Goal: Task Accomplishment & Management: Complete application form

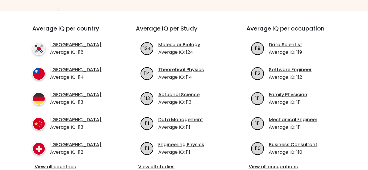
scroll to position [174, 0]
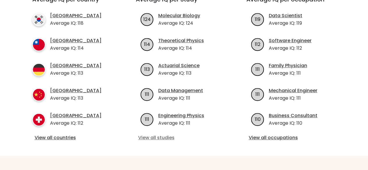
click at [163, 139] on link "View all studies" at bounding box center [184, 137] width 92 height 7
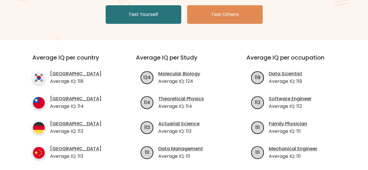
scroll to position [0, 0]
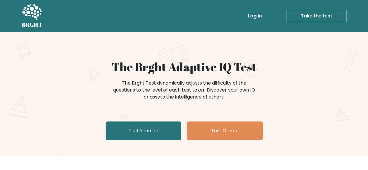
click at [251, 18] on link "Log in" at bounding box center [254, 16] width 19 height 12
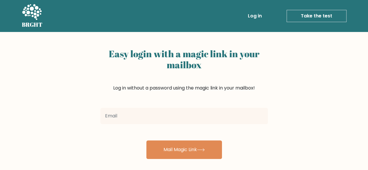
click at [204, 111] on input "email" at bounding box center [183, 116] width 167 height 16
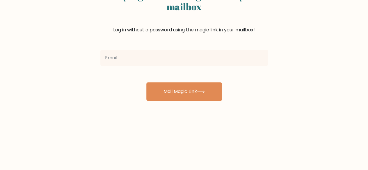
scroll to position [87, 0]
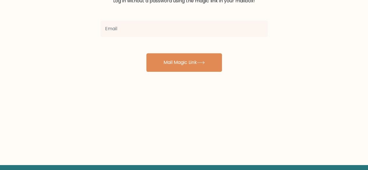
click at [267, 89] on div "Easy login with a magic link in your mailbox Log in without a password using th…" at bounding box center [184, 55] width 368 height 220
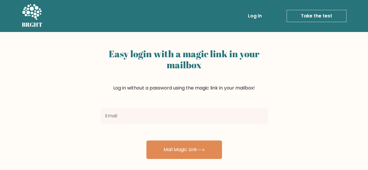
click at [27, 17] on icon at bounding box center [32, 12] width 20 height 17
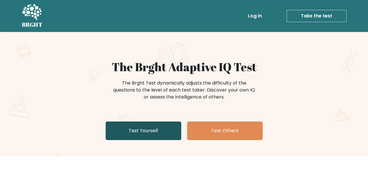
click at [170, 132] on link "Test Yourself" at bounding box center [143, 130] width 76 height 19
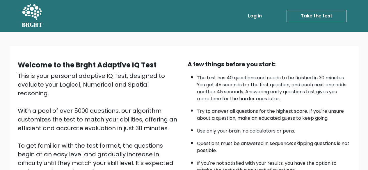
click at [255, 21] on link "Log in" at bounding box center [254, 16] width 19 height 12
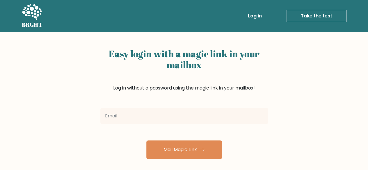
click at [240, 108] on input "email" at bounding box center [183, 116] width 167 height 16
type input "[EMAIL_ADDRESS][DOMAIN_NAME]"
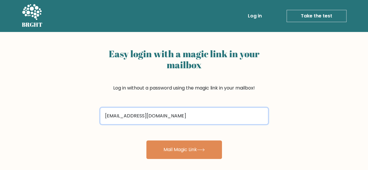
click at [189, 112] on input "sbrons274@gmail.com" at bounding box center [183, 116] width 167 height 16
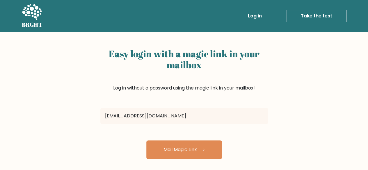
click at [242, 147] on form "sbrons274@gmail.com Mail Magic Link" at bounding box center [183, 131] width 167 height 53
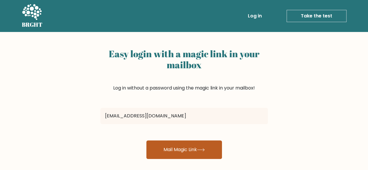
click at [206, 147] on button "Mail Magic Link" at bounding box center [184, 149] width 76 height 19
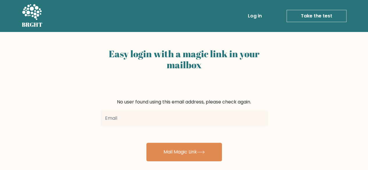
click at [194, 120] on input "email" at bounding box center [183, 118] width 167 height 16
type input "224262@lekenlinge.nl"
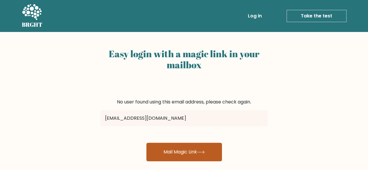
click at [170, 146] on button "Mail Magic Link" at bounding box center [184, 152] width 76 height 19
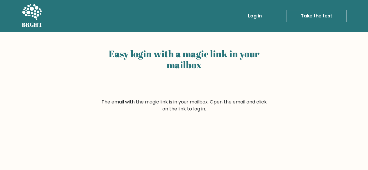
click at [300, 84] on div "Easy login with a magic link in your mailbox The email with the magic link is i…" at bounding box center [184, 142] width 368 height 220
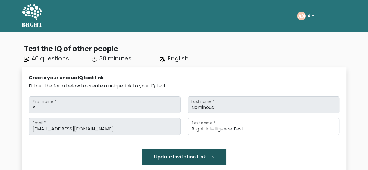
click at [206, 158] on button "Update Invitation Link" at bounding box center [184, 157] width 84 height 16
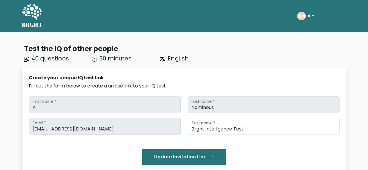
click at [37, 17] on icon at bounding box center [32, 12] width 20 height 17
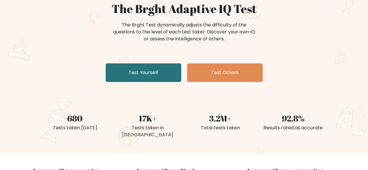
scroll to position [87, 0]
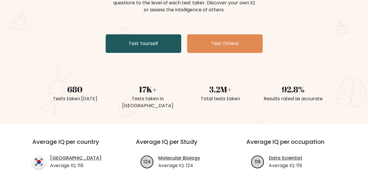
click at [149, 44] on link "Test Yourself" at bounding box center [143, 43] width 76 height 19
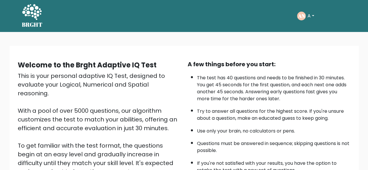
click at [310, 14] on button "A" at bounding box center [310, 16] width 10 height 8
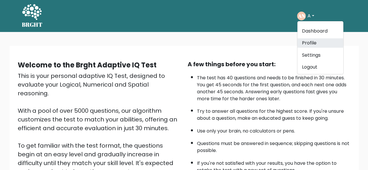
click at [309, 41] on link "Profile" at bounding box center [320, 42] width 46 height 9
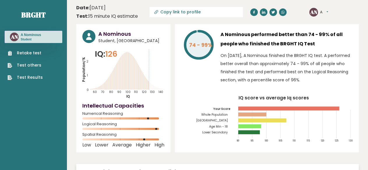
click at [33, 54] on link "Retake test" at bounding box center [25, 53] width 35 height 6
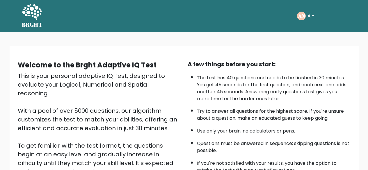
scroll to position [29, 0]
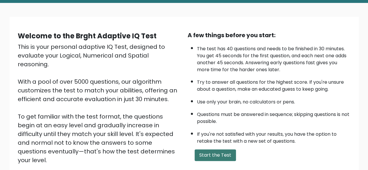
click at [216, 153] on button "Start the Test" at bounding box center [214, 155] width 41 height 12
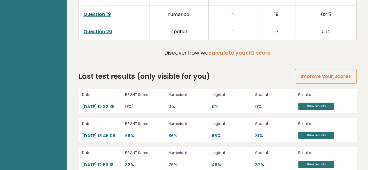
scroll to position [1249, 0]
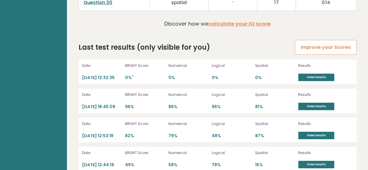
click at [313, 44] on link "Improve your Scores" at bounding box center [325, 47] width 62 height 15
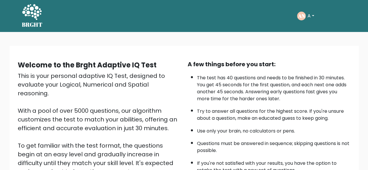
scroll to position [58, 0]
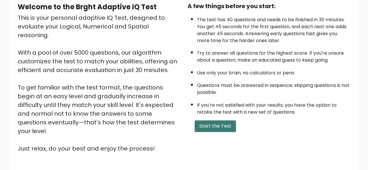
click at [209, 129] on button "Start the Test" at bounding box center [214, 126] width 41 height 12
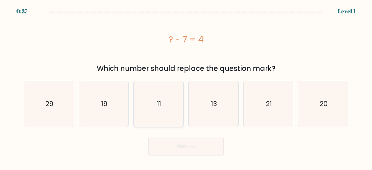
click at [153, 118] on icon "11" at bounding box center [159, 104] width 46 height 46
click at [186, 87] on input "c. 11" at bounding box center [186, 85] width 0 height 1
radio input "true"
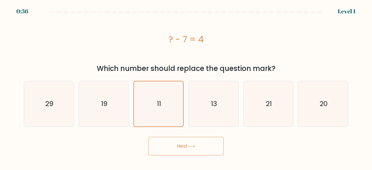
click at [172, 148] on button "Next" at bounding box center [186, 146] width 76 height 19
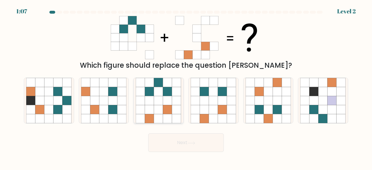
click at [156, 110] on icon at bounding box center [158, 109] width 9 height 9
click at [186, 87] on input "c." at bounding box center [186, 85] width 0 height 1
radio input "true"
click at [163, 142] on button "Next" at bounding box center [186, 142] width 76 height 19
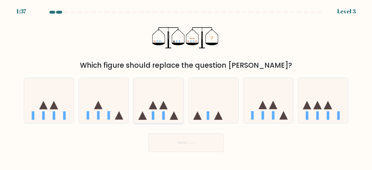
click at [165, 112] on icon at bounding box center [159, 100] width 50 height 41
click at [186, 87] on input "c." at bounding box center [186, 85] width 0 height 1
radio input "true"
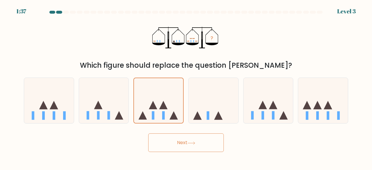
click at [169, 137] on button "Next" at bounding box center [186, 142] width 76 height 19
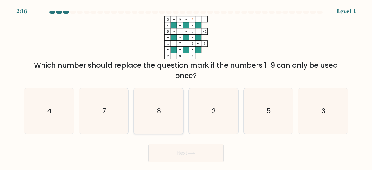
click at [164, 111] on icon "8" at bounding box center [159, 111] width 46 height 46
click at [186, 87] on input "c. 8" at bounding box center [186, 85] width 0 height 1
radio input "true"
click at [165, 147] on button "Next" at bounding box center [186, 153] width 76 height 19
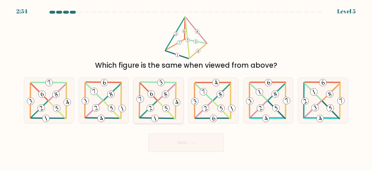
click at [160, 108] on icon at bounding box center [158, 101] width 46 height 46
click at [186, 87] on input "c." at bounding box center [186, 85] width 0 height 1
radio input "true"
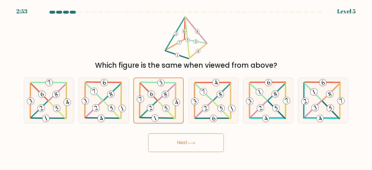
click at [169, 142] on button "Next" at bounding box center [186, 142] width 76 height 19
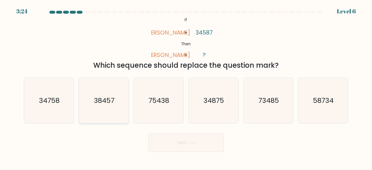
click at [108, 112] on icon "38457" at bounding box center [104, 101] width 46 height 46
click at [186, 87] on input "b. 38457" at bounding box center [186, 85] width 0 height 1
radio input "true"
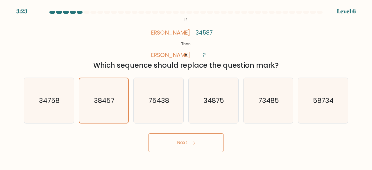
click at [182, 137] on button "Next" at bounding box center [186, 142] width 76 height 19
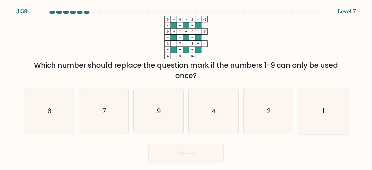
drag, startPoint x: 326, startPoint y: 114, endPoint x: 303, endPoint y: 119, distance: 23.8
click at [326, 114] on icon "1" at bounding box center [323, 111] width 46 height 46
click at [186, 87] on input "f. 1" at bounding box center [186, 85] width 0 height 1
radio input "true"
click at [222, 153] on button "Next" at bounding box center [186, 153] width 76 height 19
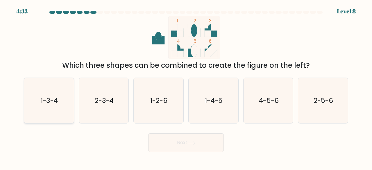
click at [37, 114] on icon "1-3-4" at bounding box center [49, 101] width 46 height 46
click at [186, 87] on input "a. 1-3-4" at bounding box center [186, 85] width 0 height 1
radio input "true"
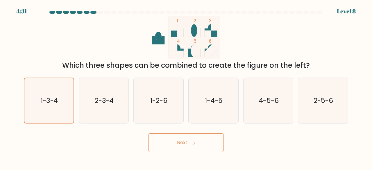
click at [184, 145] on button "Next" at bounding box center [186, 142] width 76 height 19
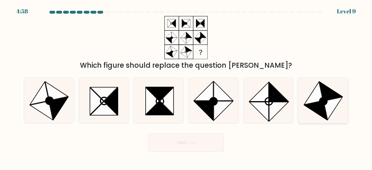
click at [321, 106] on icon at bounding box center [315, 110] width 23 height 19
click at [186, 87] on input "f." at bounding box center [186, 85] width 0 height 1
radio input "true"
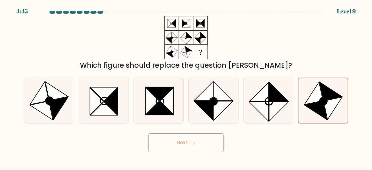
click at [196, 147] on button "Next" at bounding box center [186, 142] width 76 height 19
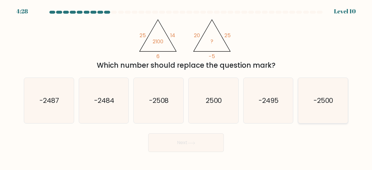
click at [320, 107] on icon "-2500" at bounding box center [323, 101] width 46 height 46
click at [186, 87] on input "f. -2500" at bounding box center [186, 85] width 0 height 1
radio input "true"
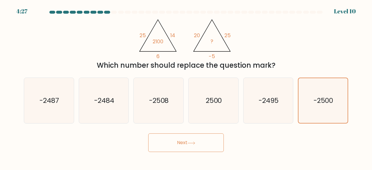
click at [189, 144] on icon at bounding box center [191, 143] width 8 height 3
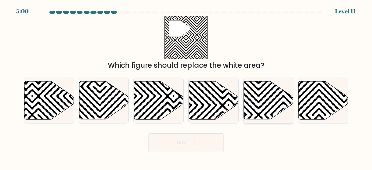
click at [255, 110] on icon at bounding box center [268, 100] width 50 height 38
click at [186, 87] on input "e." at bounding box center [186, 85] width 0 height 1
radio input "true"
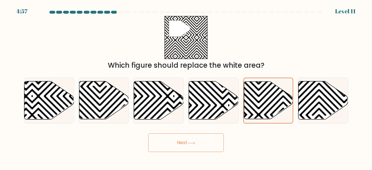
click at [170, 146] on button "Next" at bounding box center [186, 142] width 76 height 19
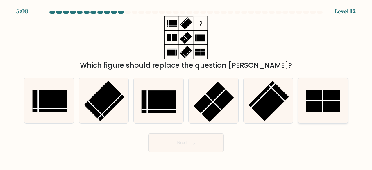
drag, startPoint x: 316, startPoint y: 108, endPoint x: 312, endPoint y: 110, distance: 5.0
click at [317, 109] on rect at bounding box center [323, 100] width 34 height 23
click at [186, 87] on input "f." at bounding box center [186, 85] width 0 height 1
radio input "true"
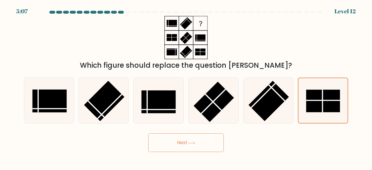
click at [203, 145] on button "Next" at bounding box center [186, 142] width 76 height 19
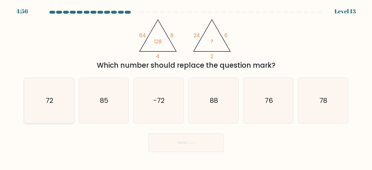
click at [41, 92] on icon "72" at bounding box center [49, 101] width 46 height 46
click at [186, 87] on input "a. 72" at bounding box center [186, 85] width 0 height 1
radio input "true"
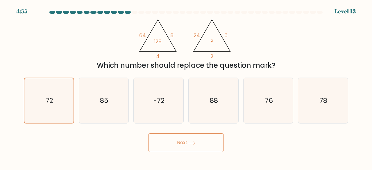
click at [162, 139] on button "Next" at bounding box center [186, 142] width 76 height 19
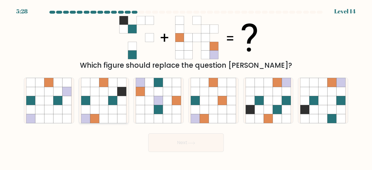
click at [101, 101] on icon at bounding box center [103, 100] width 9 height 9
click at [186, 87] on input "b." at bounding box center [186, 85] width 0 height 1
radio input "true"
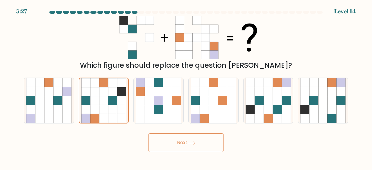
click at [180, 142] on button "Next" at bounding box center [186, 142] width 76 height 19
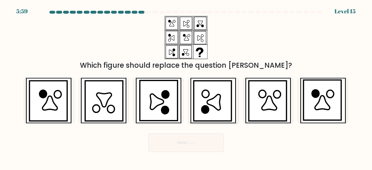
click at [200, 99] on icon at bounding box center [213, 101] width 38 height 40
click at [186, 87] on input "d." at bounding box center [186, 85] width 0 height 1
radio input "true"
click at [197, 145] on button "Next" at bounding box center [186, 142] width 76 height 19
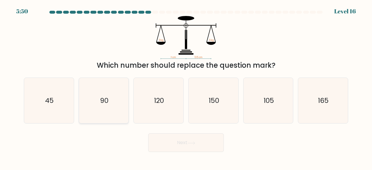
click at [117, 101] on icon "90" at bounding box center [104, 101] width 46 height 46
click at [186, 87] on input "b. 90" at bounding box center [186, 85] width 0 height 1
radio input "true"
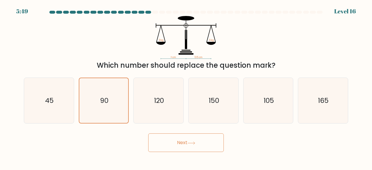
click at [171, 136] on button "Next" at bounding box center [186, 142] width 76 height 19
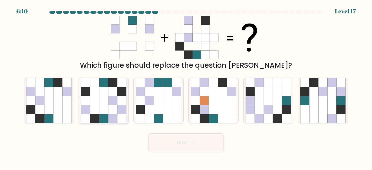
click at [109, 119] on icon at bounding box center [112, 118] width 9 height 9
click at [186, 87] on input "b." at bounding box center [186, 85] width 0 height 1
radio input "true"
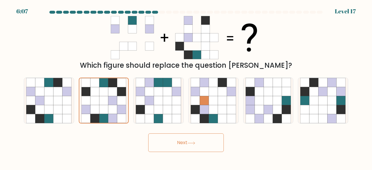
click at [174, 150] on button "Next" at bounding box center [186, 142] width 76 height 19
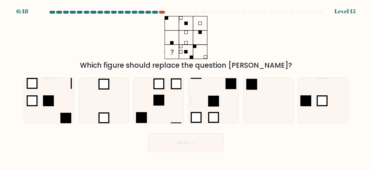
click at [162, 13] on div at bounding box center [162, 12] width 6 height 3
click at [161, 15] on div at bounding box center [185, 13] width 331 height 5
click at [163, 13] on div at bounding box center [162, 12] width 6 height 3
click at [55, 106] on icon at bounding box center [49, 101] width 46 height 46
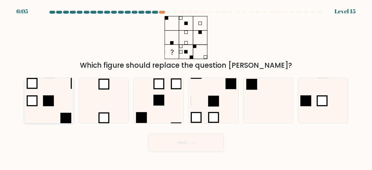
click at [186, 87] on input "a." at bounding box center [186, 85] width 0 height 1
radio input "true"
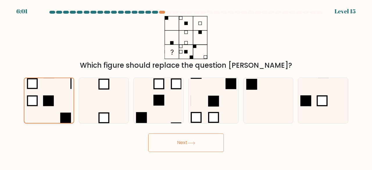
click at [61, 103] on icon at bounding box center [48, 100] width 45 height 45
click at [186, 87] on input "a." at bounding box center [186, 85] width 0 height 1
click at [157, 100] on rect at bounding box center [159, 100] width 10 height 10
click at [186, 87] on input "c." at bounding box center [186, 85] width 0 height 1
radio input "true"
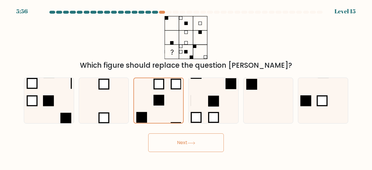
click at [75, 110] on div "a." at bounding box center [49, 101] width 55 height 46
click at [74, 108] on div "a." at bounding box center [49, 101] width 55 height 46
click at [65, 114] on rect at bounding box center [66, 118] width 10 height 10
click at [186, 87] on input "a." at bounding box center [186, 85] width 0 height 1
radio input "true"
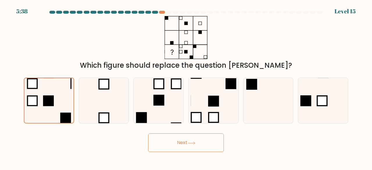
click at [181, 146] on button "Next" at bounding box center [186, 142] width 76 height 19
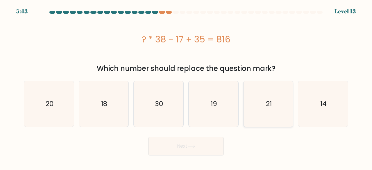
click at [251, 96] on icon "21" at bounding box center [269, 104] width 46 height 46
click at [186, 87] on input "e. 21" at bounding box center [186, 85] width 0 height 1
radio input "true"
click at [199, 150] on button "Next" at bounding box center [186, 146] width 76 height 19
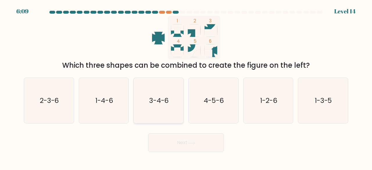
click at [163, 93] on icon "3-4-6" at bounding box center [159, 101] width 46 height 46
click at [186, 87] on input "c. 3-4-6" at bounding box center [186, 85] width 0 height 1
radio input "true"
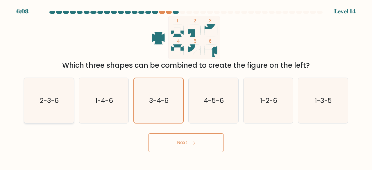
click at [32, 111] on icon "2-3-6" at bounding box center [49, 101] width 46 height 46
click at [186, 87] on input "a. 2-3-6" at bounding box center [186, 85] width 0 height 1
radio input "true"
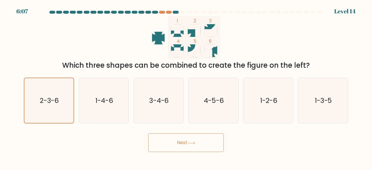
click at [159, 138] on button "Next" at bounding box center [186, 142] width 76 height 19
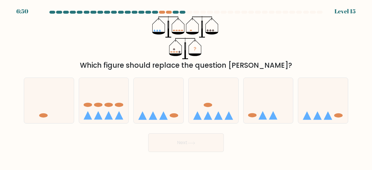
drag, startPoint x: 104, startPoint y: 65, endPoint x: 273, endPoint y: 58, distance: 169.0
click at [271, 58] on div "? Which figure should replace the question mark?" at bounding box center [185, 43] width 331 height 55
click at [289, 58] on div "? Which figure should replace the question mark?" at bounding box center [185, 43] width 331 height 55
click at [266, 108] on icon at bounding box center [268, 100] width 50 height 41
click at [186, 87] on input "e." at bounding box center [186, 85] width 0 height 1
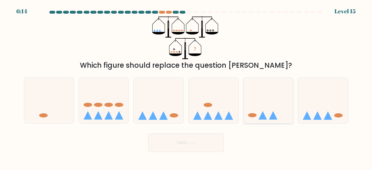
radio input "true"
click at [192, 142] on icon at bounding box center [191, 143] width 8 height 3
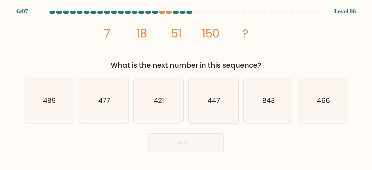
click at [219, 90] on icon "447" at bounding box center [214, 101] width 46 height 46
click at [186, 87] on input "d. 447" at bounding box center [186, 85] width 0 height 1
radio input "true"
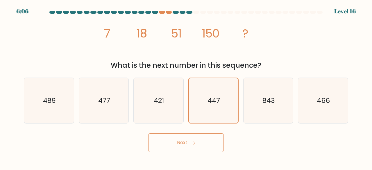
click at [209, 141] on button "Next" at bounding box center [186, 142] width 76 height 19
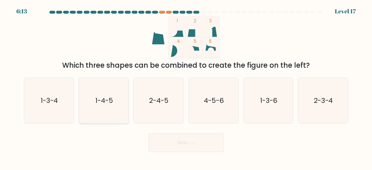
click at [102, 104] on text "1-4-5" at bounding box center [104, 101] width 18 height 10
click at [186, 87] on input "b. 1-4-5" at bounding box center [186, 85] width 0 height 1
radio input "true"
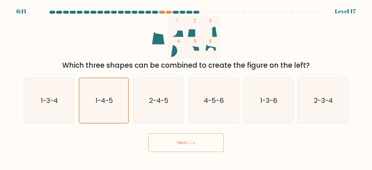
click at [176, 146] on button "Next" at bounding box center [186, 142] width 76 height 19
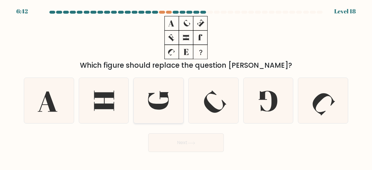
click at [168, 106] on icon at bounding box center [159, 101] width 46 height 46
click at [186, 87] on input "c." at bounding box center [186, 85] width 0 height 1
radio input "true"
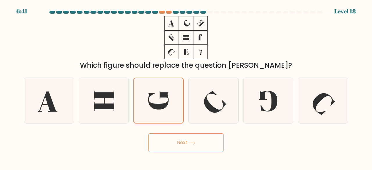
click at [167, 106] on icon at bounding box center [158, 100] width 21 height 19
click at [186, 87] on input "c." at bounding box center [186, 85] width 0 height 1
click at [173, 144] on button "Next" at bounding box center [186, 142] width 76 height 19
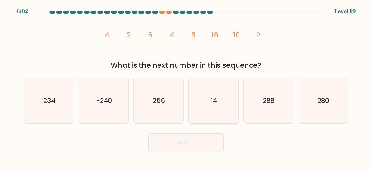
click at [216, 101] on text "14" at bounding box center [214, 101] width 6 height 10
click at [186, 87] on input "d. 14" at bounding box center [186, 85] width 0 height 1
radio input "true"
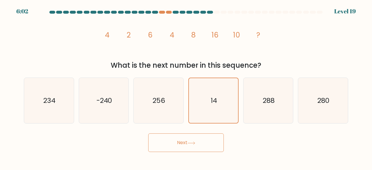
click at [213, 144] on button "Next" at bounding box center [186, 142] width 76 height 19
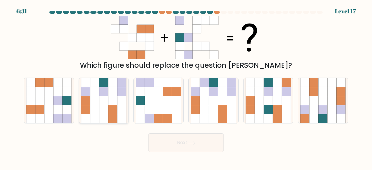
click at [99, 103] on icon at bounding box center [103, 100] width 9 height 9
click at [186, 87] on input "b." at bounding box center [186, 85] width 0 height 1
radio input "true"
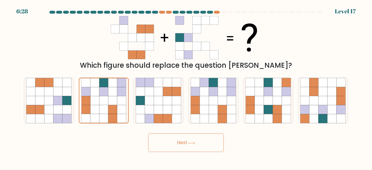
click at [166, 142] on button "Next" at bounding box center [186, 142] width 76 height 19
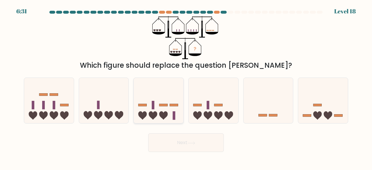
click at [153, 114] on icon at bounding box center [153, 115] width 8 height 8
click at [186, 87] on input "c." at bounding box center [186, 85] width 0 height 1
radio input "true"
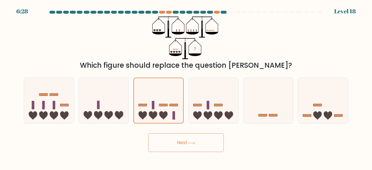
click at [177, 139] on button "Next" at bounding box center [186, 142] width 76 height 19
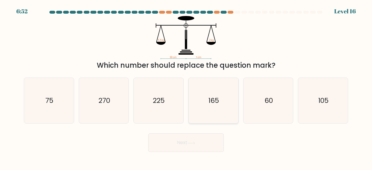
click at [215, 106] on icon "165" at bounding box center [214, 101] width 46 height 46
click at [186, 87] on input "d. 165" at bounding box center [186, 85] width 0 height 1
radio input "true"
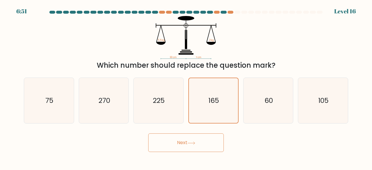
click at [188, 138] on button "Next" at bounding box center [186, 142] width 76 height 19
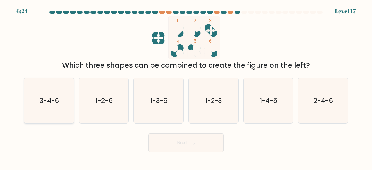
click at [50, 107] on icon "3-4-6" at bounding box center [49, 101] width 46 height 46
click at [186, 87] on input "a. 3-4-6" at bounding box center [186, 85] width 0 height 1
radio input "true"
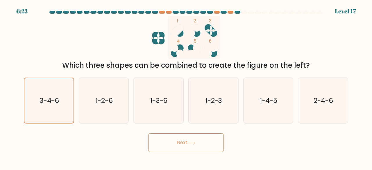
click at [169, 143] on button "Next" at bounding box center [186, 142] width 76 height 19
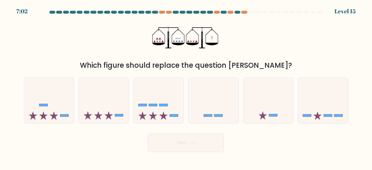
drag, startPoint x: 101, startPoint y: 67, endPoint x: 94, endPoint y: 61, distance: 8.7
click at [94, 61] on div "Which figure should replace the question [PERSON_NAME]?" at bounding box center [185, 65] width 317 height 10
click at [60, 104] on icon at bounding box center [49, 100] width 50 height 41
click at [186, 87] on input "a." at bounding box center [186, 85] width 0 height 1
radio input "true"
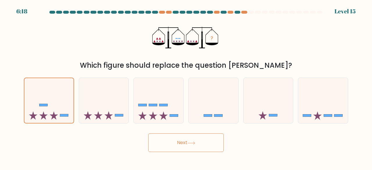
click at [180, 135] on button "Next" at bounding box center [186, 142] width 76 height 19
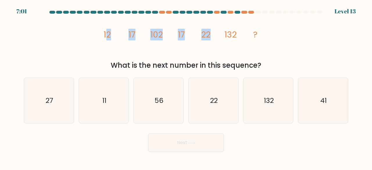
drag, startPoint x: 110, startPoint y: 31, endPoint x: 216, endPoint y: 36, distance: 106.2
click at [216, 36] on icon "image/svg+xml 12 17 102 17 22 132 ?" at bounding box center [186, 37] width 173 height 43
click at [209, 44] on icon "image/svg+xml 12 17 102 17 22 132 ?" at bounding box center [186, 37] width 173 height 43
click at [189, 55] on icon "image/svg+xml 12 17 102 17 22 132 ?" at bounding box center [186, 37] width 173 height 43
click at [275, 92] on icon "132" at bounding box center [269, 101] width 46 height 46
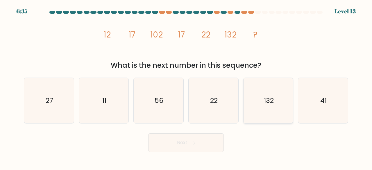
click at [186, 87] on input "e. 132" at bounding box center [186, 85] width 0 height 1
radio input "true"
click at [179, 145] on button "Next" at bounding box center [186, 142] width 76 height 19
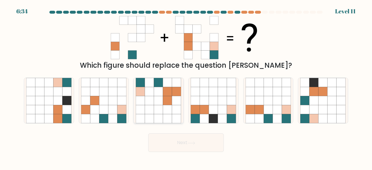
click at [180, 108] on icon at bounding box center [176, 109] width 9 height 9
click at [186, 87] on input "c." at bounding box center [186, 85] width 0 height 1
radio input "true"
click at [183, 144] on button "Next" at bounding box center [186, 142] width 76 height 19
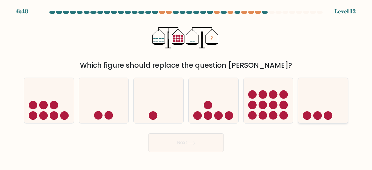
click at [316, 94] on icon at bounding box center [323, 100] width 50 height 41
click at [186, 87] on input "f." at bounding box center [186, 85] width 0 height 1
radio input "true"
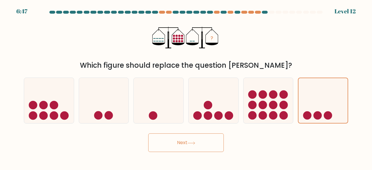
click at [186, 148] on button "Next" at bounding box center [186, 142] width 76 height 19
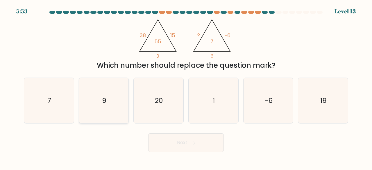
click at [109, 109] on icon "9" at bounding box center [104, 101] width 46 height 46
click at [186, 87] on input "b. 9" at bounding box center [186, 85] width 0 height 1
radio input "true"
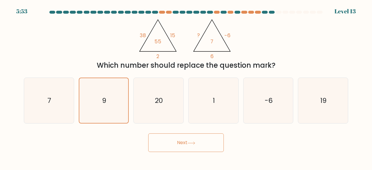
click at [190, 137] on button "Next" at bounding box center [186, 142] width 76 height 19
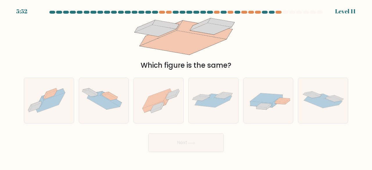
click at [190, 146] on button "Next" at bounding box center [186, 142] width 76 height 19
click at [140, 135] on div "Next" at bounding box center [185, 141] width 331 height 22
click at [154, 110] on icon at bounding box center [156, 110] width 10 height 5
click at [186, 87] on input "c." at bounding box center [186, 85] width 0 height 1
radio input "true"
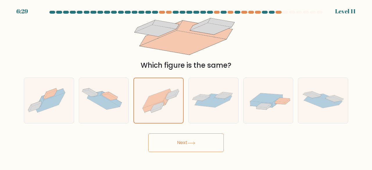
click at [171, 146] on button "Next" at bounding box center [186, 142] width 76 height 19
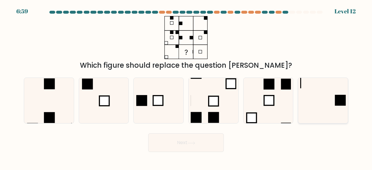
click at [309, 103] on icon at bounding box center [323, 101] width 46 height 46
click at [186, 87] on input "f." at bounding box center [186, 85] width 0 height 1
radio input "true"
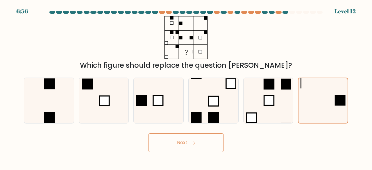
click at [193, 142] on icon at bounding box center [191, 143] width 8 height 3
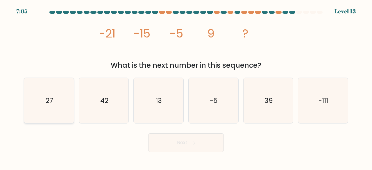
click at [24, 102] on div "27" at bounding box center [49, 101] width 50 height 46
click at [186, 87] on input "a. 27" at bounding box center [186, 85] width 0 height 1
radio input "true"
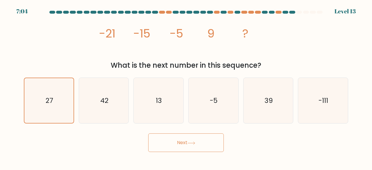
click at [174, 132] on div "Next" at bounding box center [185, 141] width 331 height 22
click at [174, 138] on button "Next" at bounding box center [186, 142] width 76 height 19
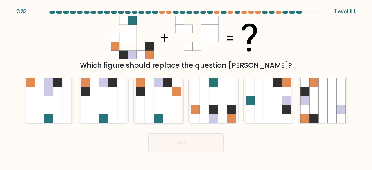
click at [155, 99] on icon at bounding box center [158, 100] width 9 height 9
click at [186, 87] on input "c." at bounding box center [186, 85] width 0 height 1
radio input "true"
click at [173, 143] on button "Next" at bounding box center [186, 142] width 76 height 19
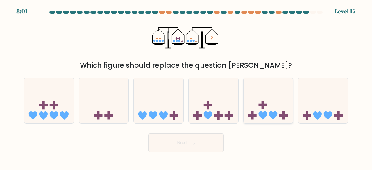
click at [272, 92] on icon at bounding box center [268, 100] width 50 height 41
click at [186, 87] on input "e." at bounding box center [186, 85] width 0 height 1
radio input "true"
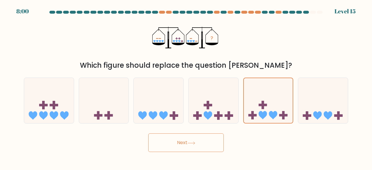
click at [175, 143] on button "Next" at bounding box center [186, 142] width 76 height 19
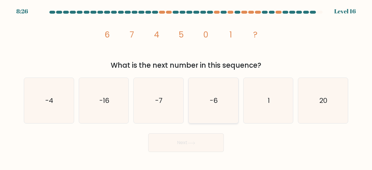
click at [220, 92] on icon "-6" at bounding box center [214, 101] width 46 height 46
click at [186, 87] on input "d. -6" at bounding box center [186, 85] width 0 height 1
radio input "true"
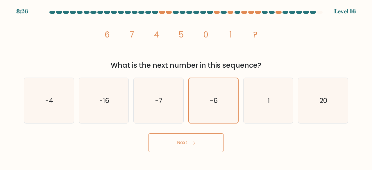
click at [195, 132] on div "Next" at bounding box center [185, 141] width 331 height 22
click at [195, 140] on button "Next" at bounding box center [186, 142] width 76 height 19
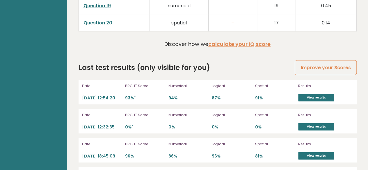
scroll to position [1231, 0]
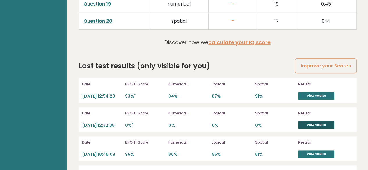
click at [309, 123] on div "Results View results" at bounding box center [325, 119] width 55 height 19
click at [305, 125] on link "View results" at bounding box center [316, 125] width 36 height 8
drag, startPoint x: 155, startPoint y: 125, endPoint x: 111, endPoint y: 118, distance: 45.3
drag, startPoint x: 111, startPoint y: 118, endPoint x: 277, endPoint y: 117, distance: 166.5
click at [279, 115] on div "Date 2025-09-07 12:32:35 BRGHT Score 0% * Numerical 0% Logical 0% Spatial 0% Re…" at bounding box center [217, 119] width 278 height 24
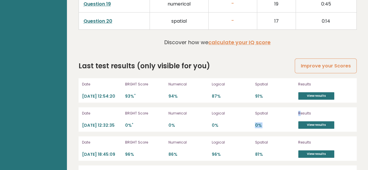
click at [284, 114] on p "Spatial" at bounding box center [275, 113] width 40 height 5
click at [307, 113] on p "Results" at bounding box center [325, 113] width 55 height 5
click at [312, 120] on div "Results View results" at bounding box center [325, 119] width 55 height 19
click at [307, 123] on link "View results" at bounding box center [316, 125] width 36 height 8
click at [317, 94] on link "View results" at bounding box center [316, 96] width 36 height 8
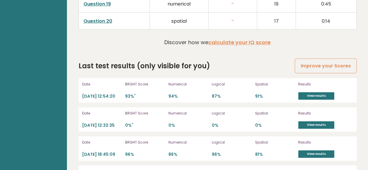
scroll to position [1289, 0]
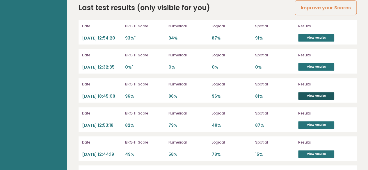
click at [318, 100] on link "View results" at bounding box center [316, 96] width 36 height 8
click at [309, 129] on link "View results" at bounding box center [316, 125] width 36 height 8
click at [314, 158] on link "View results" at bounding box center [316, 154] width 36 height 8
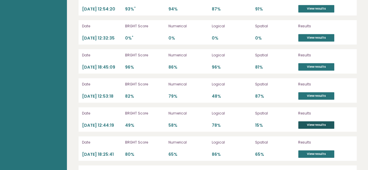
click at [314, 129] on link "View results" at bounding box center [316, 125] width 36 height 8
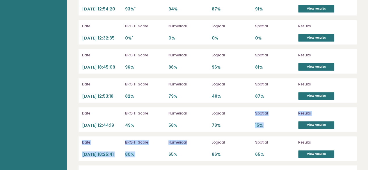
drag, startPoint x: 221, startPoint y: 128, endPoint x: 188, endPoint y: 141, distance: 34.9
click at [191, 142] on div "Date 2025-09-07 12:54:20 BRGHT Score 93% * Numerical 94% Logical 87% Spatial 91…" at bounding box center [217, 90] width 278 height 199
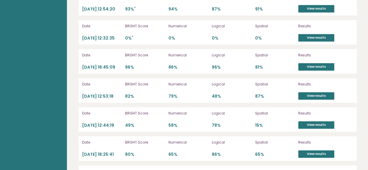
click at [312, 129] on link "View results" at bounding box center [316, 125] width 36 height 8
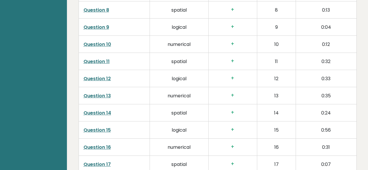
scroll to position [1210, 0]
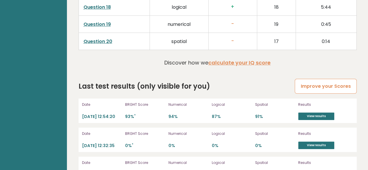
click at [316, 86] on link "Improve your Scores" at bounding box center [325, 86] width 62 height 15
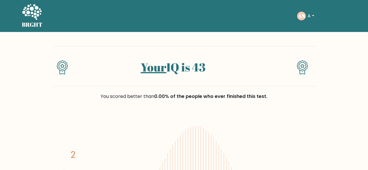
scroll to position [29, 0]
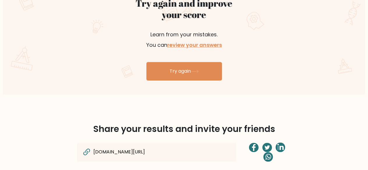
scroll to position [465, 0]
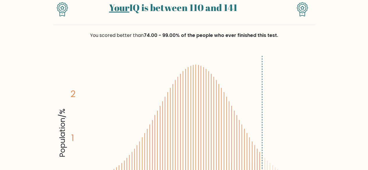
scroll to position [29, 0]
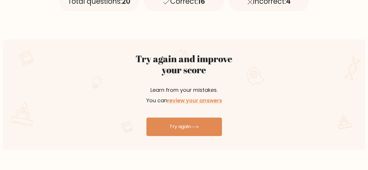
scroll to position [261, 0]
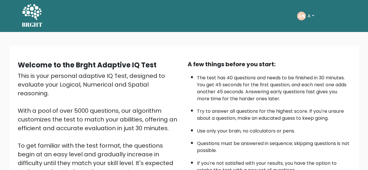
scroll to position [29, 0]
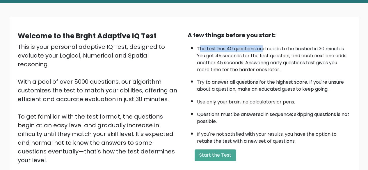
drag, startPoint x: 198, startPoint y: 49, endPoint x: 231, endPoint y: 63, distance: 36.4
click at [262, 52] on li "The test has 40 questions and needs to be finished in 30 minutes. You get 45 se…" at bounding box center [273, 57] width 153 height 31
click at [210, 68] on li "The test has 40 questions and needs to be finished in 30 minutes. You get 45 se…" at bounding box center [273, 57] width 153 height 31
drag, startPoint x: 194, startPoint y: 82, endPoint x: 197, endPoint y: 81, distance: 3.0
click at [197, 79] on ul "The test has 40 questions and needs to be finished in 30 minutes. You get 45 se…" at bounding box center [268, 93] width 163 height 102
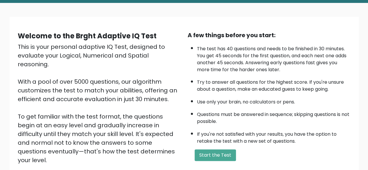
drag, startPoint x: 195, startPoint y: 100, endPoint x: 196, endPoint y: 103, distance: 3.3
click at [196, 103] on ul "The test has 40 questions and needs to be finished in 30 minutes. You get 45 se…" at bounding box center [268, 93] width 163 height 102
drag, startPoint x: 195, startPoint y: 115, endPoint x: 189, endPoint y: 102, distance: 14.0
click at [189, 102] on ul "The test has 40 questions and needs to be finished in 30 minutes. You get 45 se…" at bounding box center [268, 93] width 163 height 102
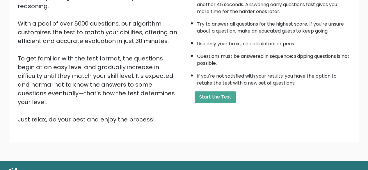
scroll to position [58, 0]
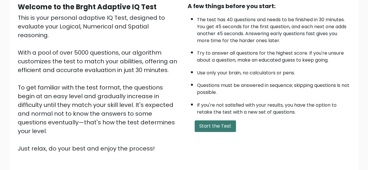
click at [216, 124] on button "Start the Test" at bounding box center [214, 126] width 41 height 12
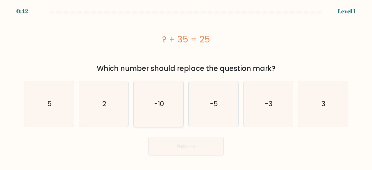
drag, startPoint x: 163, startPoint y: 95, endPoint x: 164, endPoint y: 116, distance: 21.6
click at [163, 95] on icon "-10" at bounding box center [159, 104] width 46 height 46
click at [186, 87] on input "c. -10" at bounding box center [186, 85] width 0 height 1
radio input "true"
click at [169, 146] on button "Next" at bounding box center [186, 146] width 76 height 19
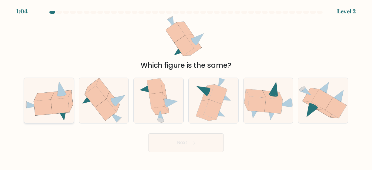
click at [61, 112] on icon at bounding box center [60, 106] width 18 height 16
click at [186, 87] on input "a." at bounding box center [186, 85] width 0 height 1
radio input "true"
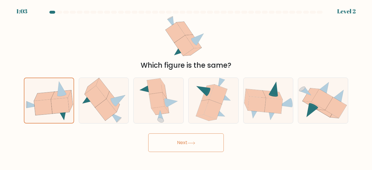
click at [174, 145] on button "Next" at bounding box center [186, 142] width 76 height 19
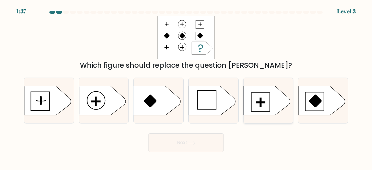
click at [255, 108] on icon at bounding box center [266, 100] width 46 height 29
click at [186, 87] on input "e." at bounding box center [186, 85] width 0 height 1
radio input "true"
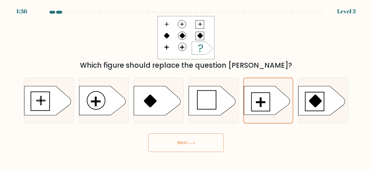
click at [199, 144] on button "Next" at bounding box center [186, 142] width 76 height 19
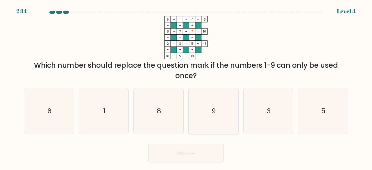
click at [218, 106] on icon "9" at bounding box center [214, 111] width 46 height 46
click at [186, 87] on input "d. 9" at bounding box center [186, 85] width 0 height 1
radio input "true"
click at [200, 159] on button "Next" at bounding box center [186, 153] width 76 height 19
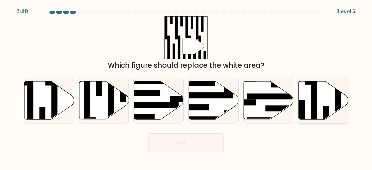
click at [317, 104] on rect at bounding box center [314, 103] width 6 height 54
click at [186, 87] on input "f." at bounding box center [186, 85] width 0 height 1
radio input "true"
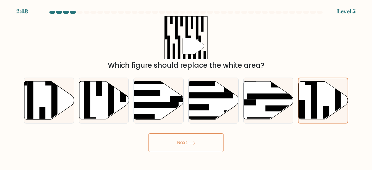
click at [187, 141] on button "Next" at bounding box center [186, 142] width 76 height 19
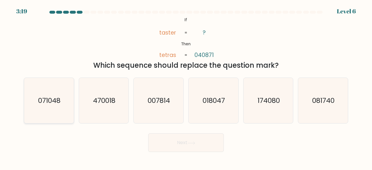
click at [64, 101] on icon "071048" at bounding box center [49, 101] width 46 height 46
click at [186, 87] on input "a. 071048" at bounding box center [186, 85] width 0 height 1
radio input "true"
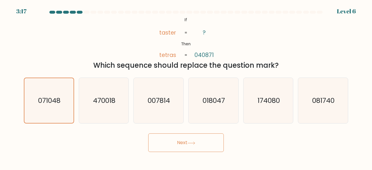
click at [178, 144] on button "Next" at bounding box center [186, 142] width 76 height 19
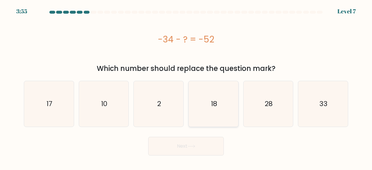
click at [223, 107] on icon "18" at bounding box center [214, 104] width 46 height 46
click at [186, 87] on input "d. 18" at bounding box center [186, 85] width 0 height 1
radio input "true"
click at [185, 146] on button "Next" at bounding box center [186, 146] width 76 height 19
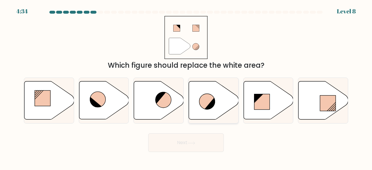
click at [201, 98] on icon at bounding box center [207, 102] width 16 height 16
click at [186, 87] on input "d." at bounding box center [186, 85] width 0 height 1
radio input "true"
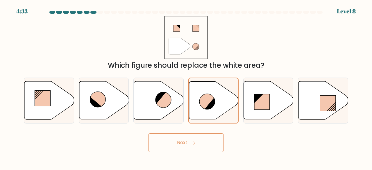
click at [189, 142] on button "Next" at bounding box center [186, 142] width 76 height 19
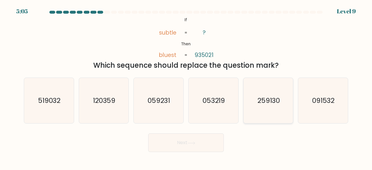
click at [263, 95] on icon "259130" at bounding box center [269, 101] width 46 height 46
click at [186, 87] on input "e. 259130" at bounding box center [186, 85] width 0 height 1
radio input "true"
click at [183, 144] on button "Next" at bounding box center [186, 142] width 76 height 19
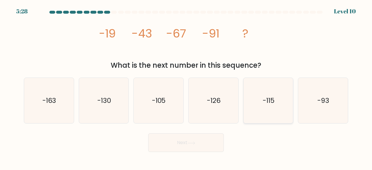
click at [263, 108] on icon "-115" at bounding box center [269, 101] width 46 height 46
click at [186, 87] on input "e. -115" at bounding box center [186, 85] width 0 height 1
radio input "true"
click at [199, 142] on button "Next" at bounding box center [186, 142] width 76 height 19
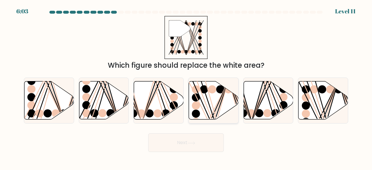
click at [211, 97] on icon at bounding box center [214, 100] width 50 height 38
click at [186, 87] on input "d." at bounding box center [186, 85] width 0 height 1
radio input "true"
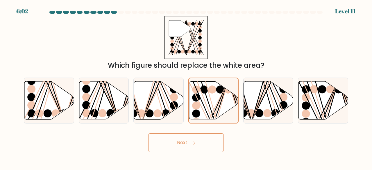
click at [186, 145] on button "Next" at bounding box center [186, 142] width 76 height 19
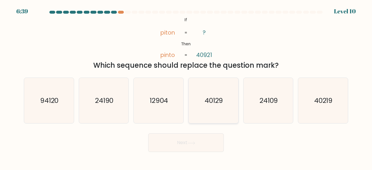
click at [222, 98] on text "40129" at bounding box center [214, 101] width 19 height 10
click at [186, 87] on input "d. 40129" at bounding box center [186, 85] width 0 height 1
radio input "true"
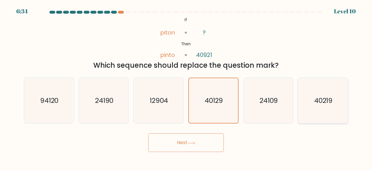
click at [300, 89] on icon "40219" at bounding box center [323, 101] width 46 height 46
click at [186, 87] on input "f. 40219" at bounding box center [186, 85] width 0 height 1
radio input "true"
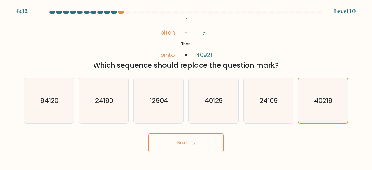
click at [184, 146] on button "Next" at bounding box center [186, 142] width 76 height 19
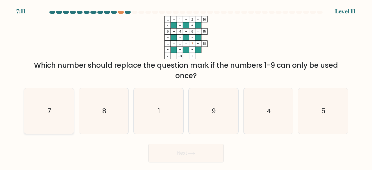
click at [54, 110] on icon "7" at bounding box center [49, 111] width 46 height 46
click at [186, 87] on input "a. 7" at bounding box center [186, 85] width 0 height 1
radio input "true"
click at [159, 155] on button "Next" at bounding box center [186, 153] width 76 height 19
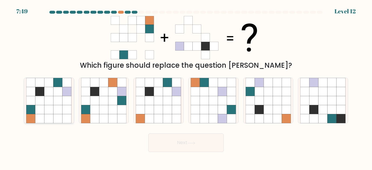
click at [29, 94] on icon at bounding box center [30, 91] width 9 height 9
click at [186, 87] on input "a." at bounding box center [186, 85] width 0 height 1
radio input "true"
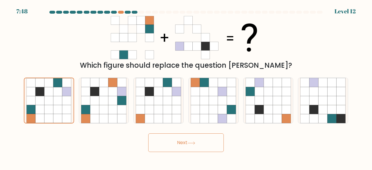
click at [174, 140] on button "Next" at bounding box center [186, 142] width 76 height 19
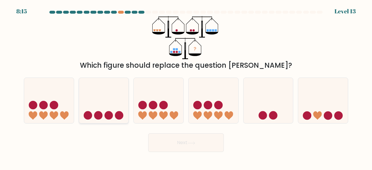
drag, startPoint x: 85, startPoint y: 89, endPoint x: 98, endPoint y: 96, distance: 14.8
click at [85, 89] on icon at bounding box center [104, 100] width 50 height 41
click at [186, 87] on input "b." at bounding box center [186, 85] width 0 height 1
radio input "true"
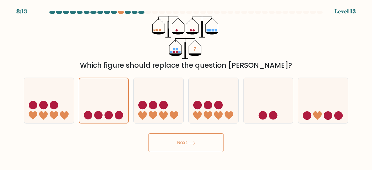
click at [187, 140] on button "Next" at bounding box center [186, 142] width 76 height 19
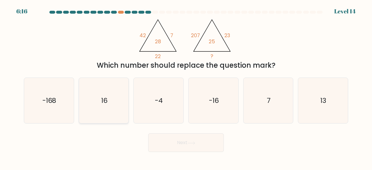
click at [90, 108] on icon "16" at bounding box center [104, 101] width 46 height 46
click at [186, 87] on input "b. 16" at bounding box center [186, 85] width 0 height 1
radio input "true"
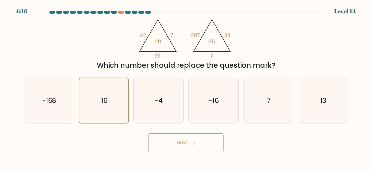
click at [184, 137] on button "Next" at bounding box center [186, 142] width 76 height 19
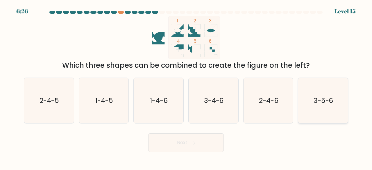
click at [320, 100] on text "3-5-6" at bounding box center [324, 101] width 20 height 10
click at [186, 87] on input "f. 3-5-6" at bounding box center [186, 85] width 0 height 1
radio input "true"
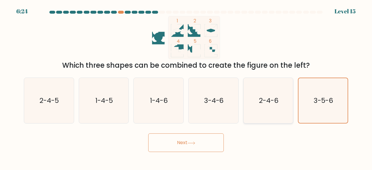
click at [287, 98] on icon "2-4-6" at bounding box center [269, 101] width 46 height 46
click at [186, 87] on input "e. 2-4-6" at bounding box center [186, 85] width 0 height 1
radio input "true"
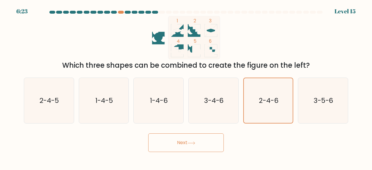
click at [216, 141] on button "Next" at bounding box center [186, 142] width 76 height 19
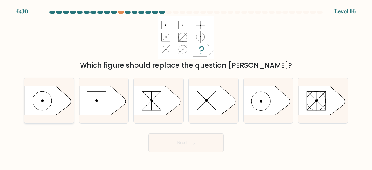
click at [50, 101] on icon at bounding box center [47, 100] width 46 height 29
click at [186, 87] on input "a." at bounding box center [186, 85] width 0 height 1
radio input "true"
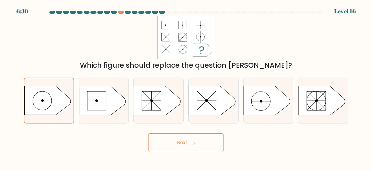
click at [171, 130] on div "Next" at bounding box center [185, 141] width 331 height 22
click at [175, 139] on button "Next" at bounding box center [186, 142] width 76 height 19
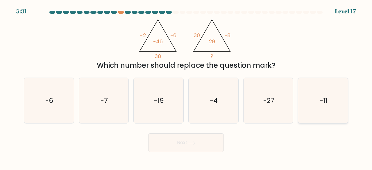
click at [337, 109] on icon "-11" at bounding box center [323, 101] width 46 height 46
click at [186, 87] on input "f. -11" at bounding box center [186, 85] width 0 height 1
radio input "true"
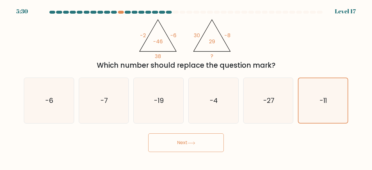
click at [217, 145] on button "Next" at bounding box center [186, 142] width 76 height 19
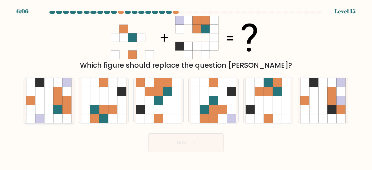
click at [62, 110] on icon at bounding box center [57, 109] width 9 height 9
click at [186, 87] on input "a." at bounding box center [186, 85] width 0 height 1
radio input "true"
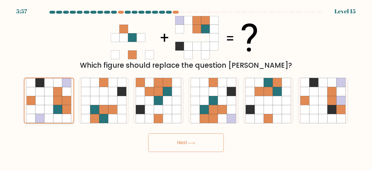
click at [35, 97] on icon at bounding box center [30, 100] width 9 height 9
click at [186, 87] on input "a." at bounding box center [186, 85] width 0 height 1
click at [168, 106] on icon at bounding box center [167, 109] width 9 height 9
click at [186, 87] on input "c." at bounding box center [186, 85] width 0 height 1
radio input "true"
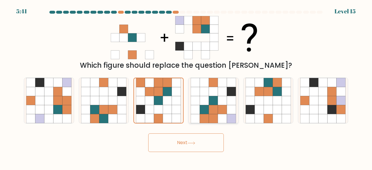
click at [221, 105] on icon at bounding box center [222, 100] width 9 height 9
click at [186, 87] on input "d." at bounding box center [186, 85] width 0 height 1
radio input "true"
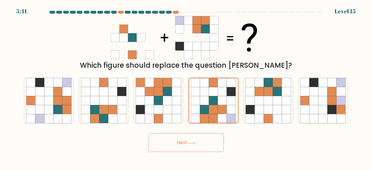
click at [191, 141] on button "Next" at bounding box center [186, 142] width 76 height 19
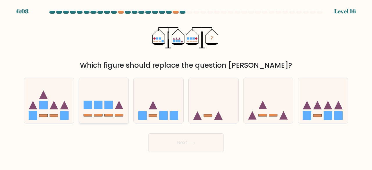
click at [121, 102] on icon at bounding box center [104, 100] width 50 height 41
click at [186, 87] on input "b." at bounding box center [186, 85] width 0 height 1
radio input "true"
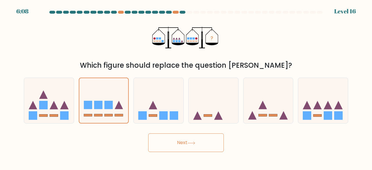
click at [180, 141] on button "Next" at bounding box center [186, 142] width 76 height 19
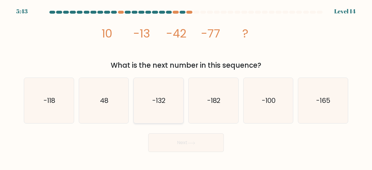
click at [156, 109] on icon "-132" at bounding box center [159, 101] width 46 height 46
click at [160, 119] on icon "-132" at bounding box center [159, 101] width 46 height 46
click at [186, 87] on input "c. -132" at bounding box center [186, 85] width 0 height 1
radio input "true"
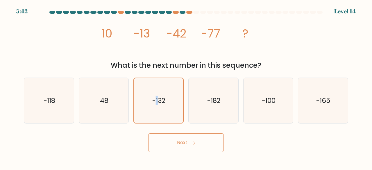
click at [170, 142] on button "Next" at bounding box center [186, 142] width 76 height 19
